Goal: Transaction & Acquisition: Purchase product/service

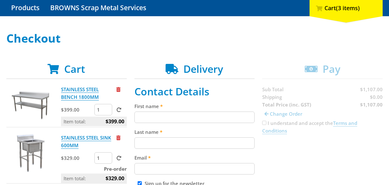
scroll to position [71, 0]
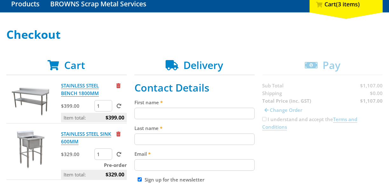
click at [164, 115] on input "First name" at bounding box center [194, 113] width 120 height 11
type input "[PERSON_NAME]"
type input "Trinh"
type input "0423933359"
type input "Pohkay"
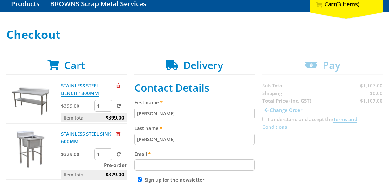
type input "29a/215 North Terrace"
type input "Adelaide"
type input "5000"
select select "SA"
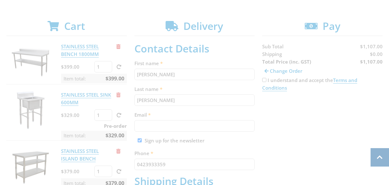
scroll to position [122, 0]
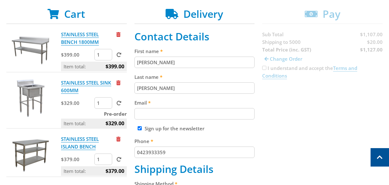
click at [163, 115] on input "Email" at bounding box center [194, 113] width 120 height 11
type input "daniel@pohkay.com.au"
click at [176, 126] on label "Sign up for the newsletter" at bounding box center [175, 128] width 60 height 6
click at [142, 126] on input "Sign up for the newsletter" at bounding box center [140, 128] width 4 height 4
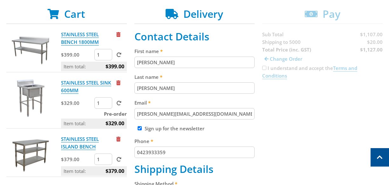
checkbox input "false"
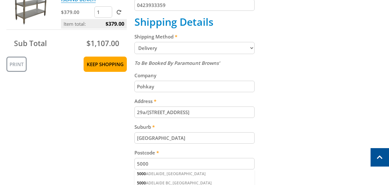
scroll to position [271, 0]
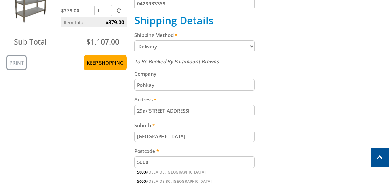
click at [160, 91] on input "Pohkay" at bounding box center [194, 84] width 120 height 11
click at [146, 110] on input "29a/215 North Terrace" at bounding box center [194, 110] width 120 height 11
type input "Unit 4, 100 King William Road"
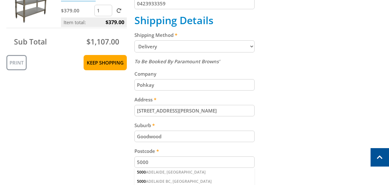
type input "Goodwood"
type input "4"
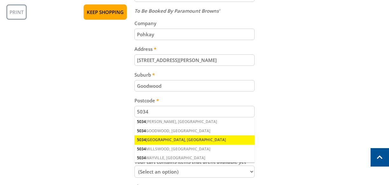
scroll to position [323, 0]
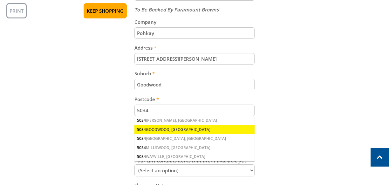
type input "5034"
click at [157, 133] on div "5034 GOODWOOD, SA" at bounding box center [194, 129] width 120 height 9
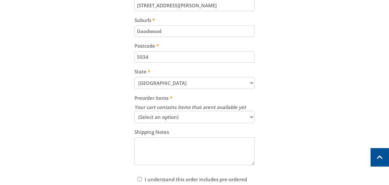
scroll to position [384, 0]
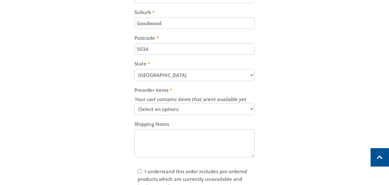
click at [176, 114] on select "(Select an option) Send Available Stock Now Hold and Send Complete Order" at bounding box center [194, 109] width 120 height 12
select select "combined"
click at [134, 105] on select "(Select an option) Send Available Stock Now Hold and Send Complete Order" at bounding box center [194, 109] width 120 height 12
click at [165, 143] on textarea "Shipping Notes" at bounding box center [194, 143] width 120 height 28
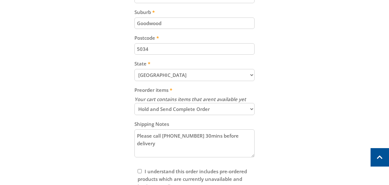
click at [222, 135] on textarea "Please call 0423933359 30mins before delivery" at bounding box center [194, 143] width 120 height 28
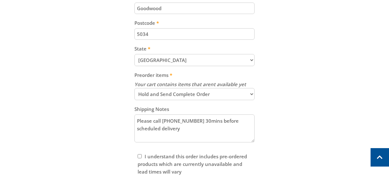
type textarea "Please call 0423933359 30mins before scheduled delivery"
click at [170, 159] on label "I understand this order includes pre-ordered products which are currently unava…" at bounding box center [192, 164] width 109 height 22
click at [142, 158] on input "I understand this order includes pre-ordered products which are currently unava…" at bounding box center [140, 156] width 4 height 4
checkbox input "true"
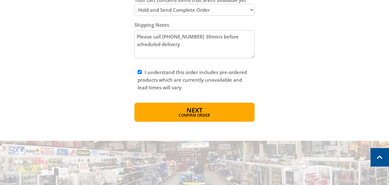
scroll to position [487, 0]
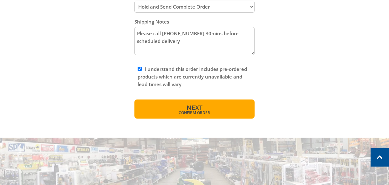
click at [210, 112] on button "Next Confirm order" at bounding box center [194, 108] width 120 height 19
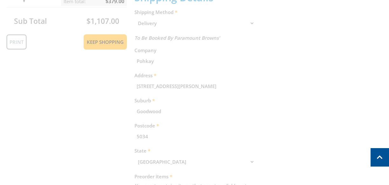
scroll to position [130, 0]
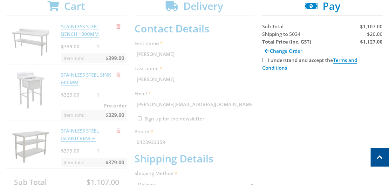
click at [265, 59] on input "I understand and accept the Terms and Conditions" at bounding box center [264, 60] width 4 height 4
checkbox input "true"
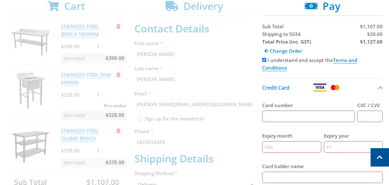
click at [304, 114] on input "Card number" at bounding box center [308, 116] width 92 height 11
type input "4065871318820667"
click at [268, 153] on div "Expiry month" at bounding box center [291, 142] width 59 height 31
click at [274, 148] on input "Expiry month" at bounding box center [291, 146] width 59 height 11
type input "01"
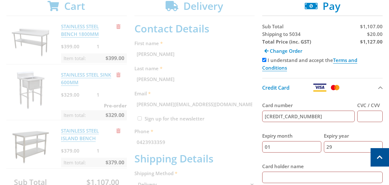
type input "29"
click at [372, 113] on input "CVC / CVV" at bounding box center [369, 116] width 25 height 11
type input "292"
type input "Daniel Trinh"
click at [274, 125] on div "Card number 4065871318820667" at bounding box center [308, 112] width 92 height 31
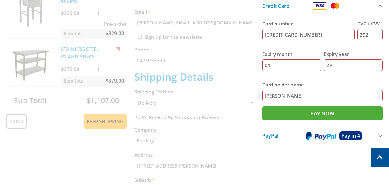
scroll to position [217, 0]
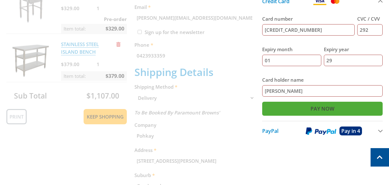
click at [295, 113] on input "Pay Now" at bounding box center [322, 109] width 120 height 14
type input "Paying..."
